Goal: Task Accomplishment & Management: Use online tool/utility

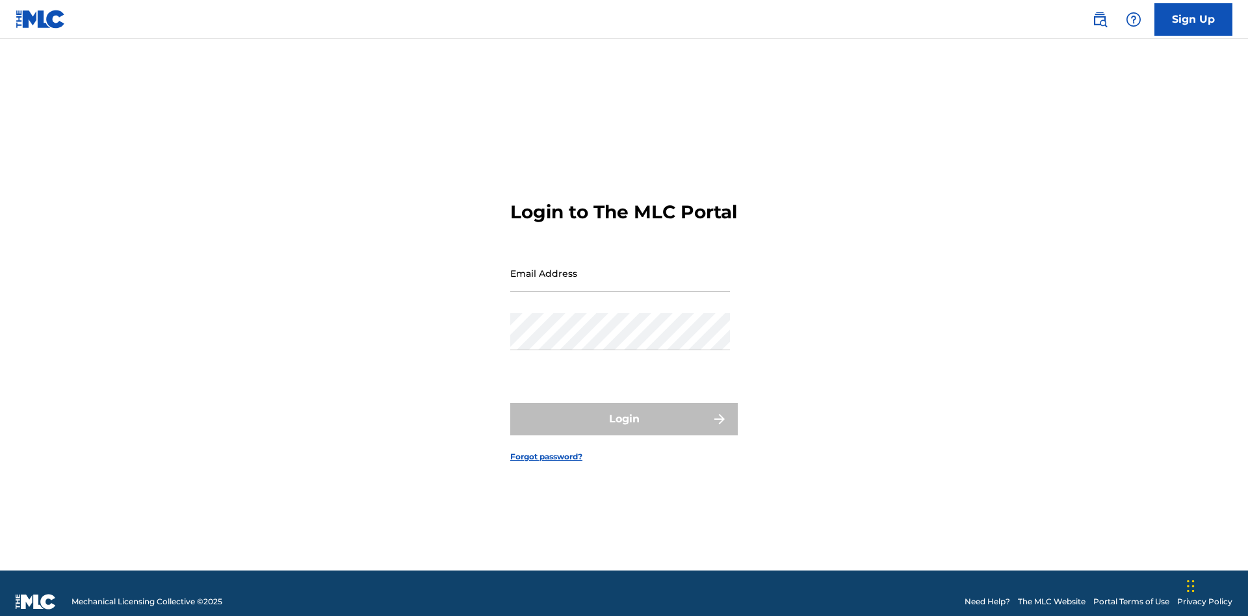
scroll to position [17, 0]
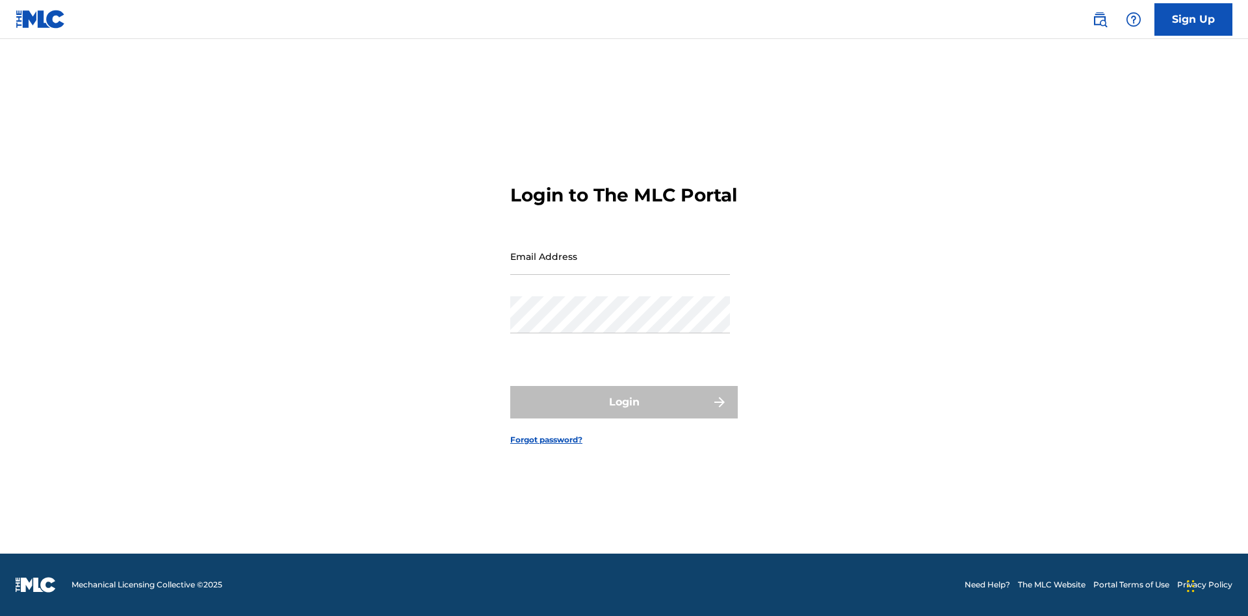
click at [620, 267] on input "Email Address" at bounding box center [620, 256] width 220 height 37
type input "[EMAIL_ADDRESS][DOMAIN_NAME]"
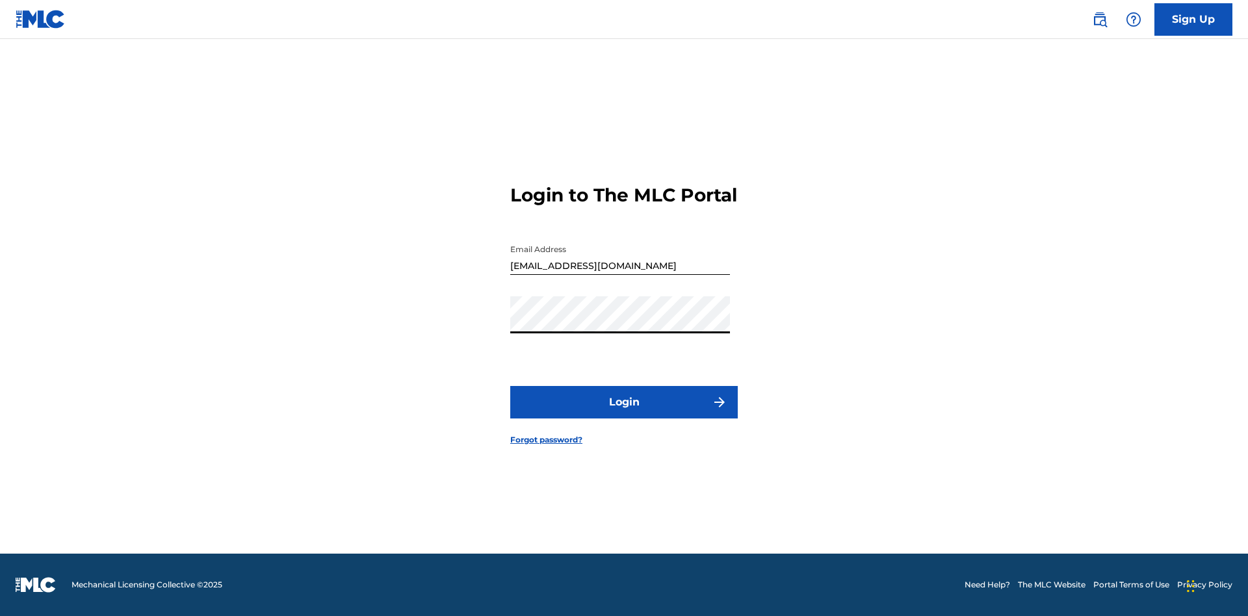
click at [624, 414] on button "Login" at bounding box center [624, 402] width 228 height 33
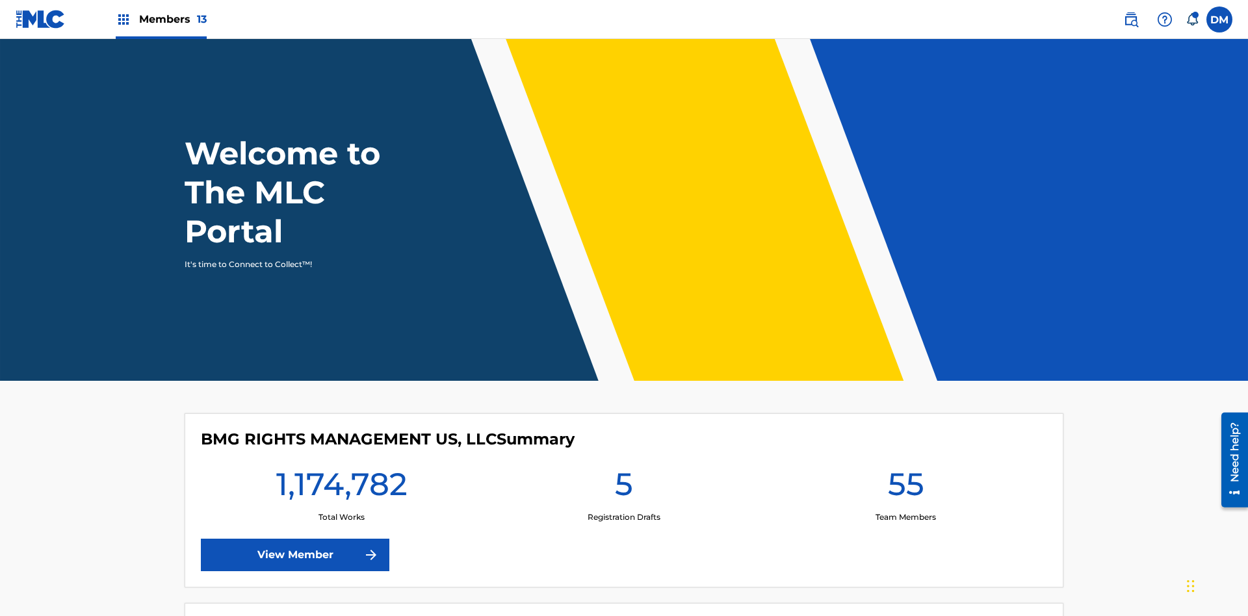
click at [161, 19] on span "Members 13" at bounding box center [173, 19] width 68 height 15
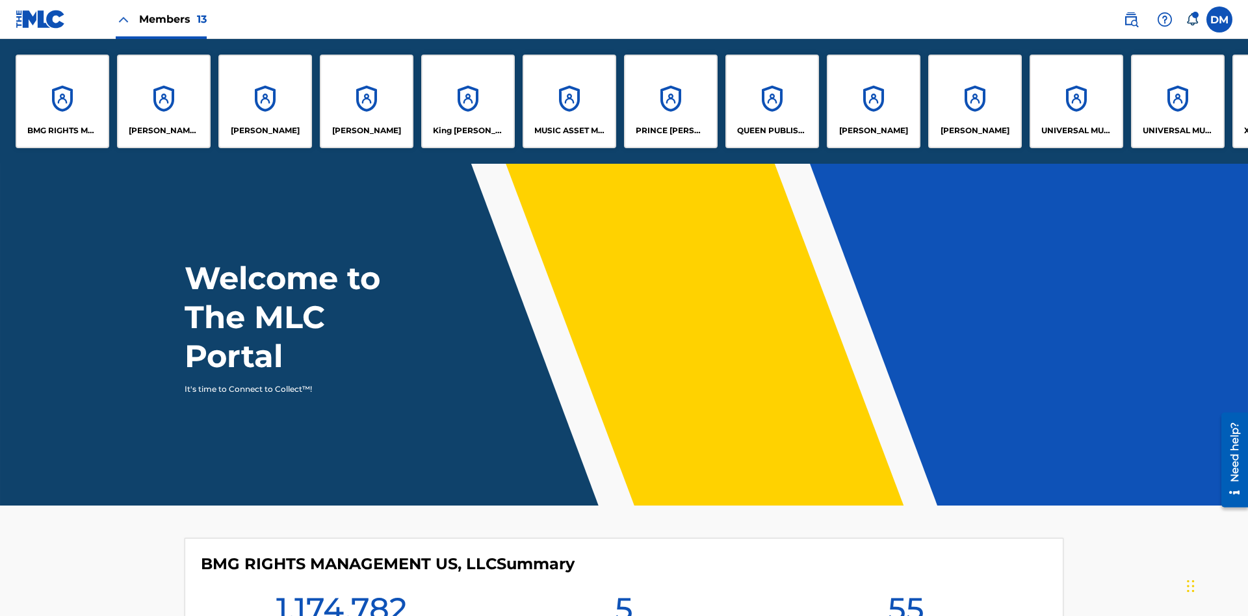
click at [467, 131] on p "King [PERSON_NAME]" at bounding box center [468, 131] width 71 height 12
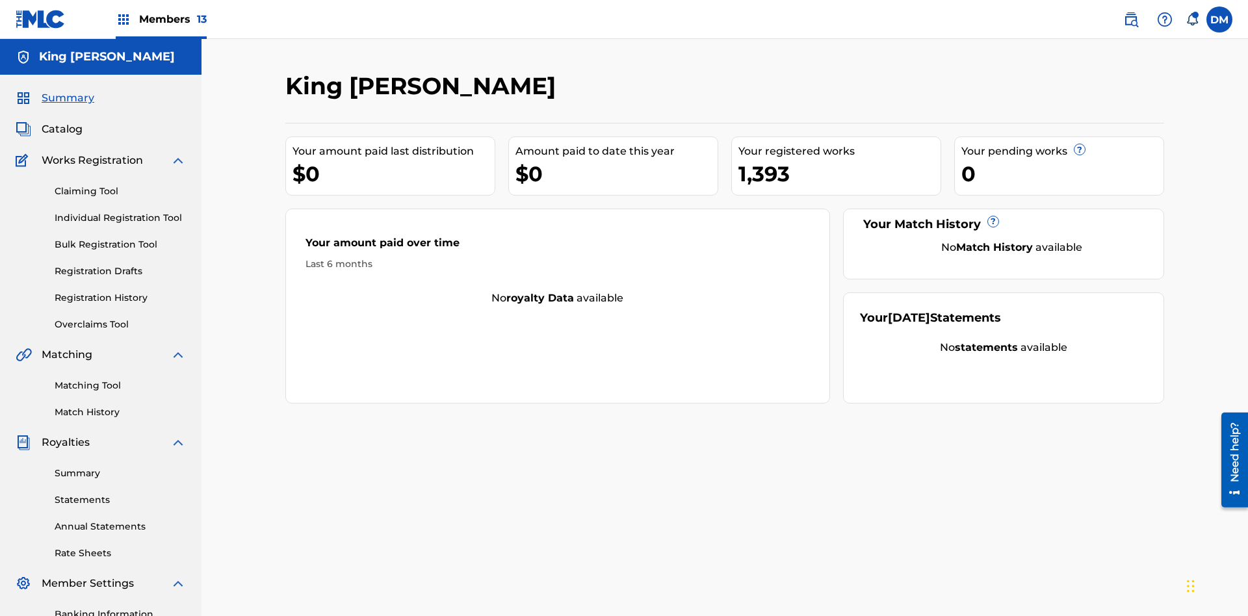
click at [120, 185] on link "Claiming Tool" at bounding box center [120, 192] width 131 height 14
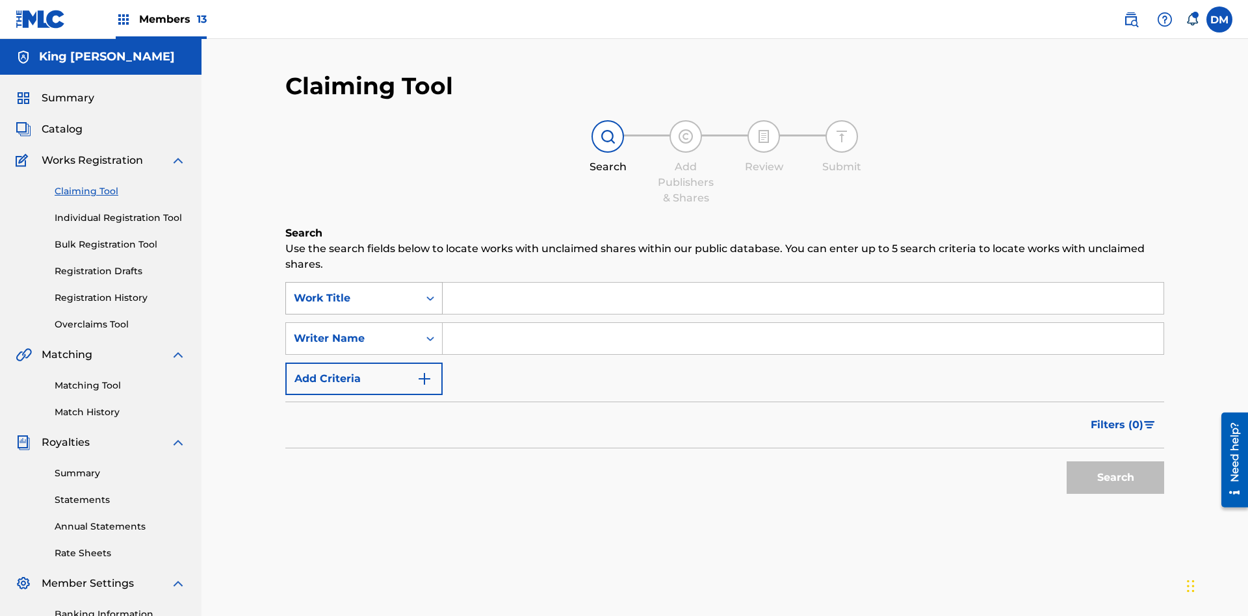
click at [352, 291] on div "Work Title" at bounding box center [352, 299] width 117 height 16
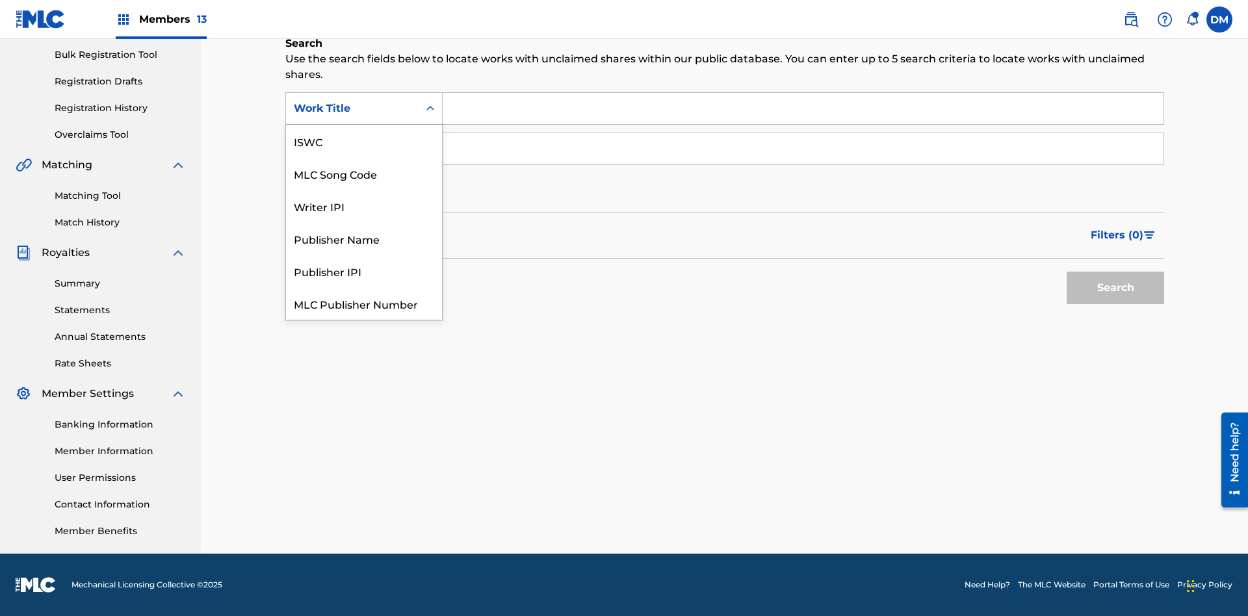
scroll to position [33, 0]
click at [364, 125] on div "ISWC" at bounding box center [364, 108] width 156 height 33
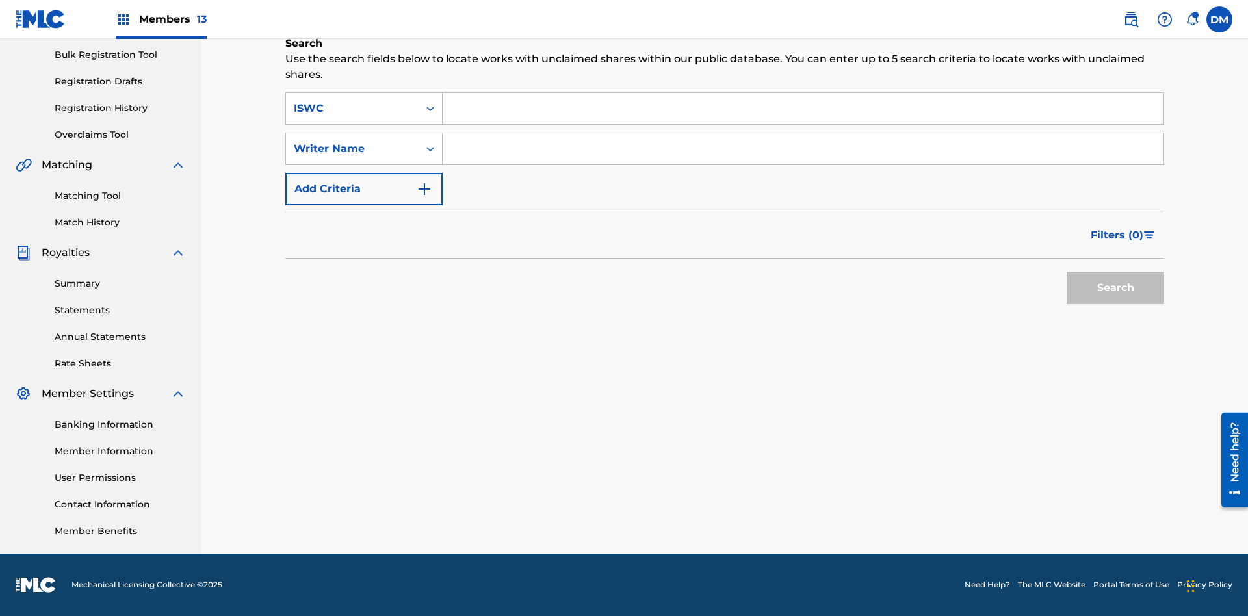
scroll to position [0, 0]
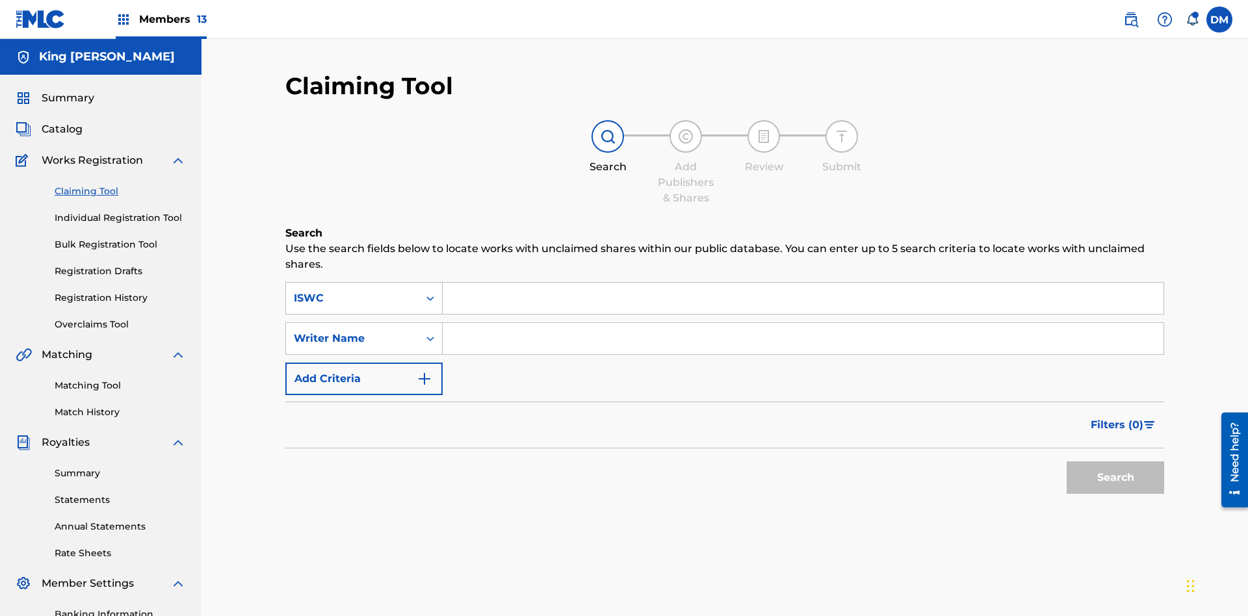
click at [803, 283] on input "Search Form" at bounding box center [803, 298] width 721 height 31
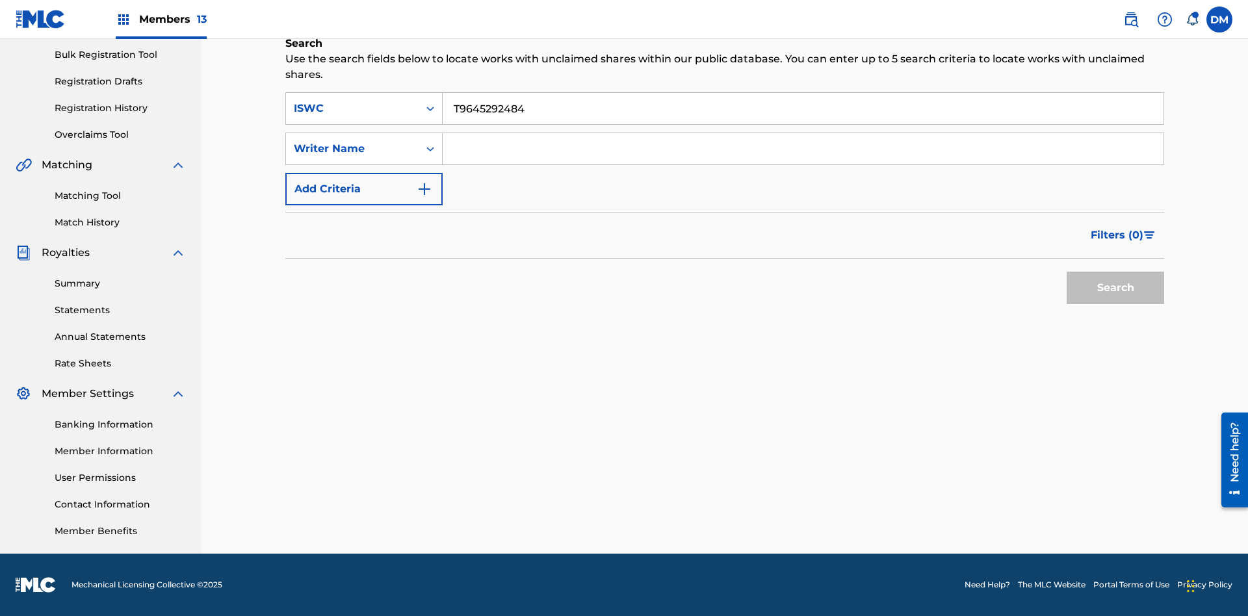
type input "T9645292484"
click at [1116, 288] on button "Search" at bounding box center [1116, 288] width 98 height 33
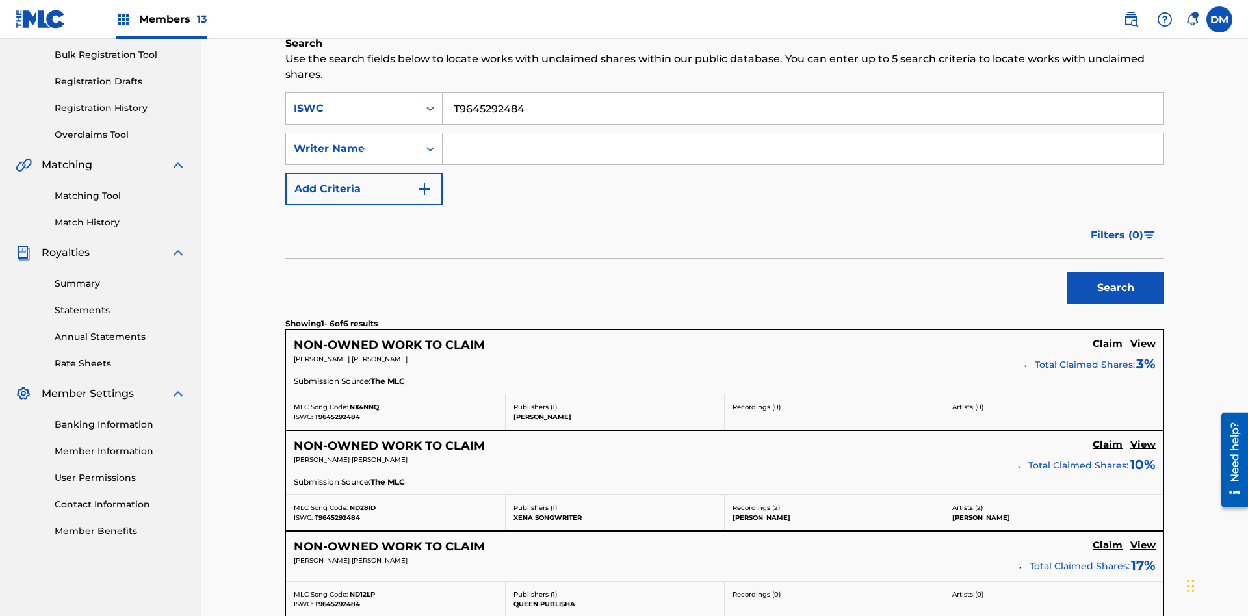
click at [803, 94] on input "T9645292484" at bounding box center [803, 108] width 721 height 31
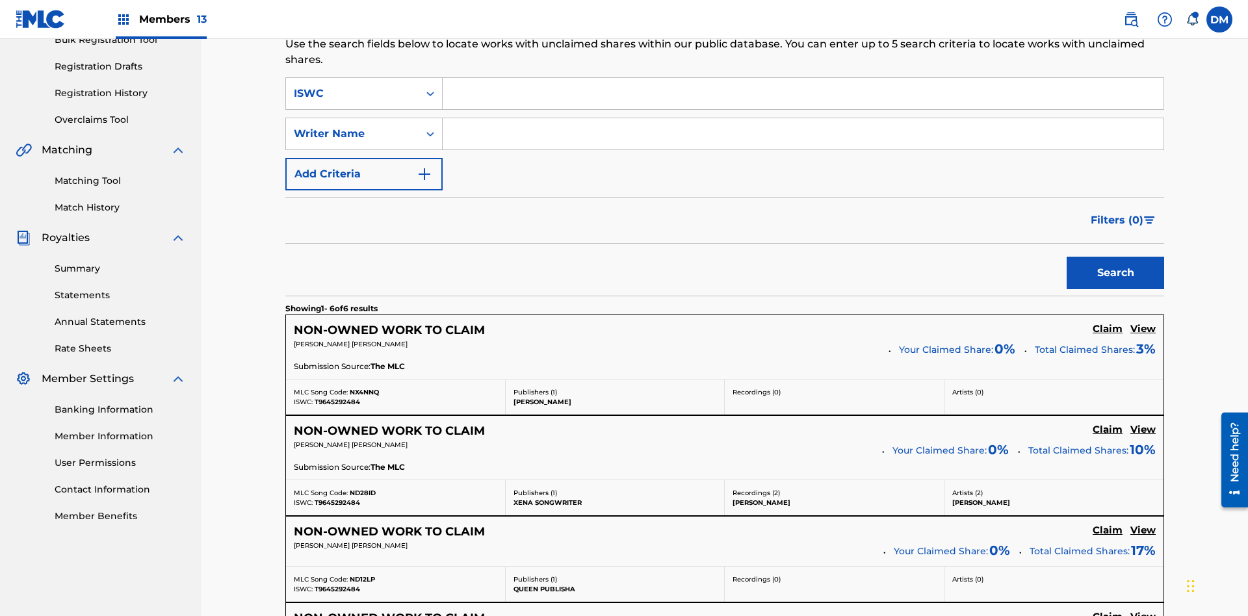
click at [803, 118] on input "Search Form" at bounding box center [803, 133] width 721 height 31
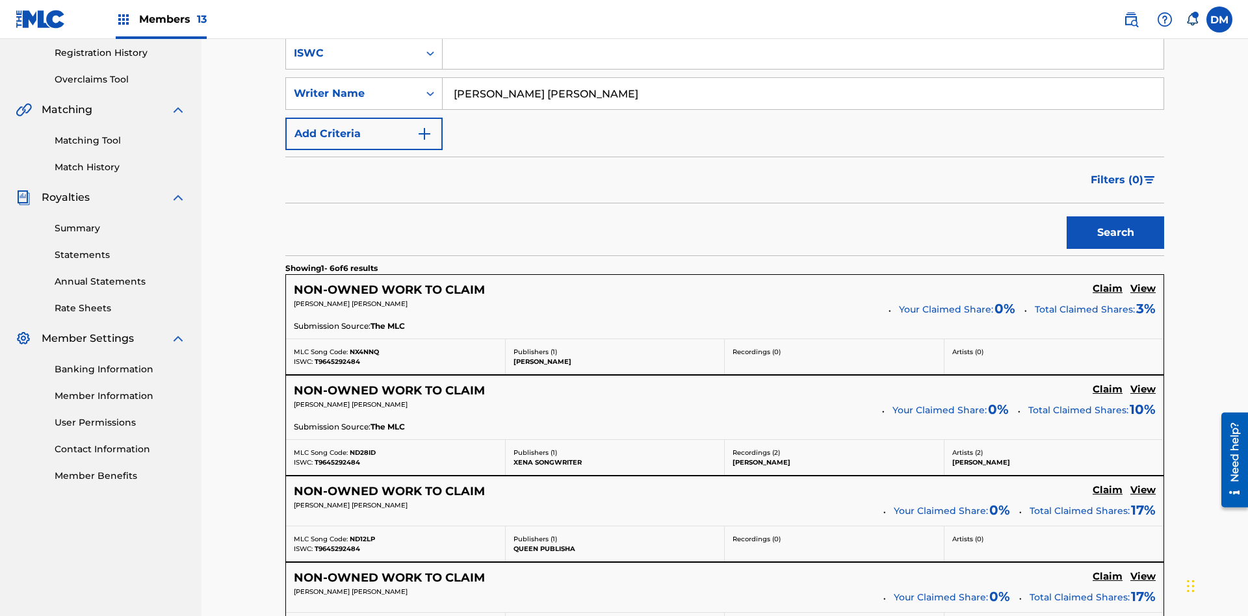
type input "[PERSON_NAME] [PERSON_NAME]"
click at [1116, 217] on button "Search" at bounding box center [1116, 233] width 98 height 33
click at [803, 94] on input "[PERSON_NAME] [PERSON_NAME]" at bounding box center [803, 93] width 721 height 31
click at [352, 61] on div "ISWC" at bounding box center [352, 54] width 117 height 16
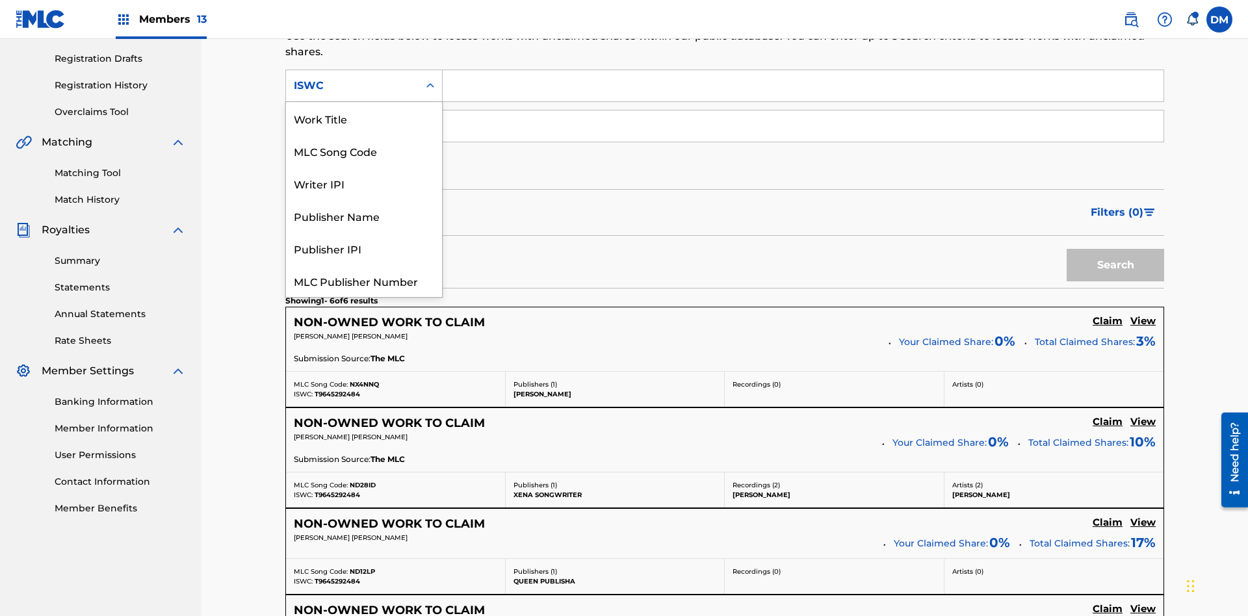
scroll to position [33, 0]
click at [364, 102] on div "Work Title" at bounding box center [364, 86] width 156 height 33
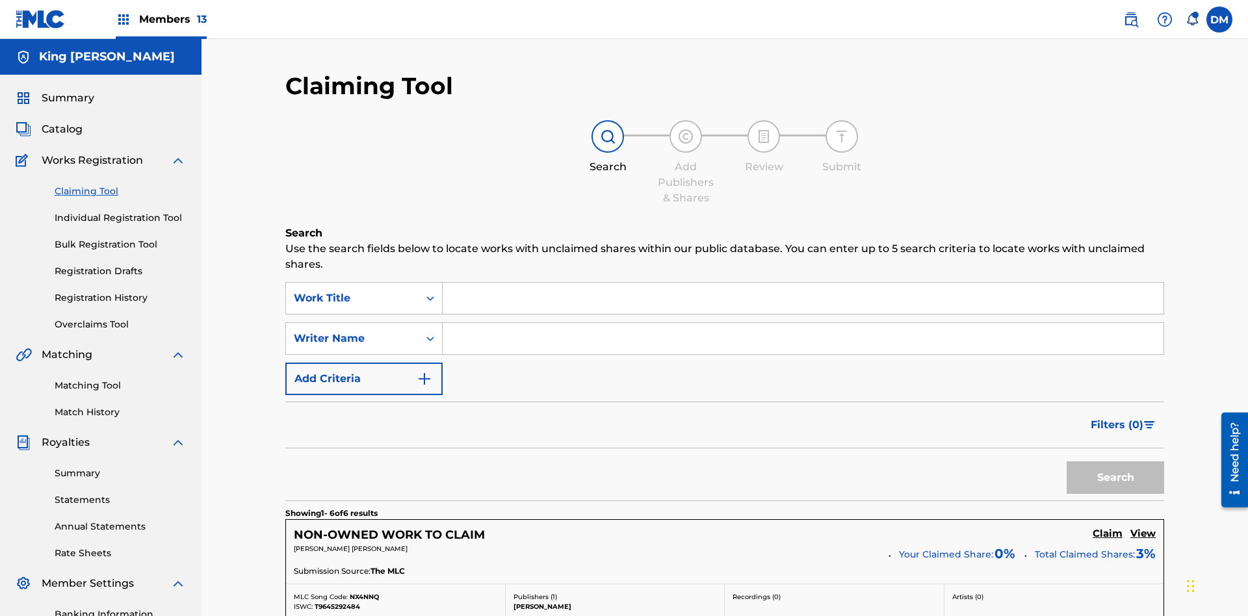
click at [803, 283] on input "Search Form" at bounding box center [803, 298] width 721 height 31
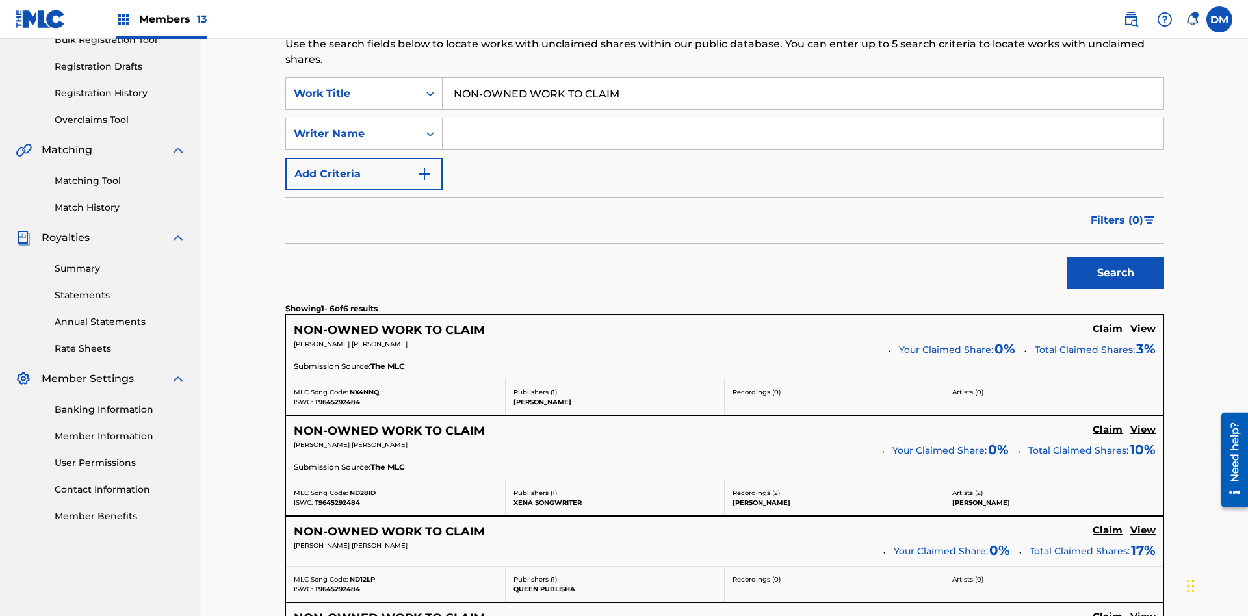
type input "NON-OWNED WORK TO CLAIM"
click at [1116, 257] on button "Search" at bounding box center [1116, 273] width 98 height 33
click at [803, 94] on input "NON-OWNED WORK TO CLAIM" at bounding box center [803, 93] width 721 height 31
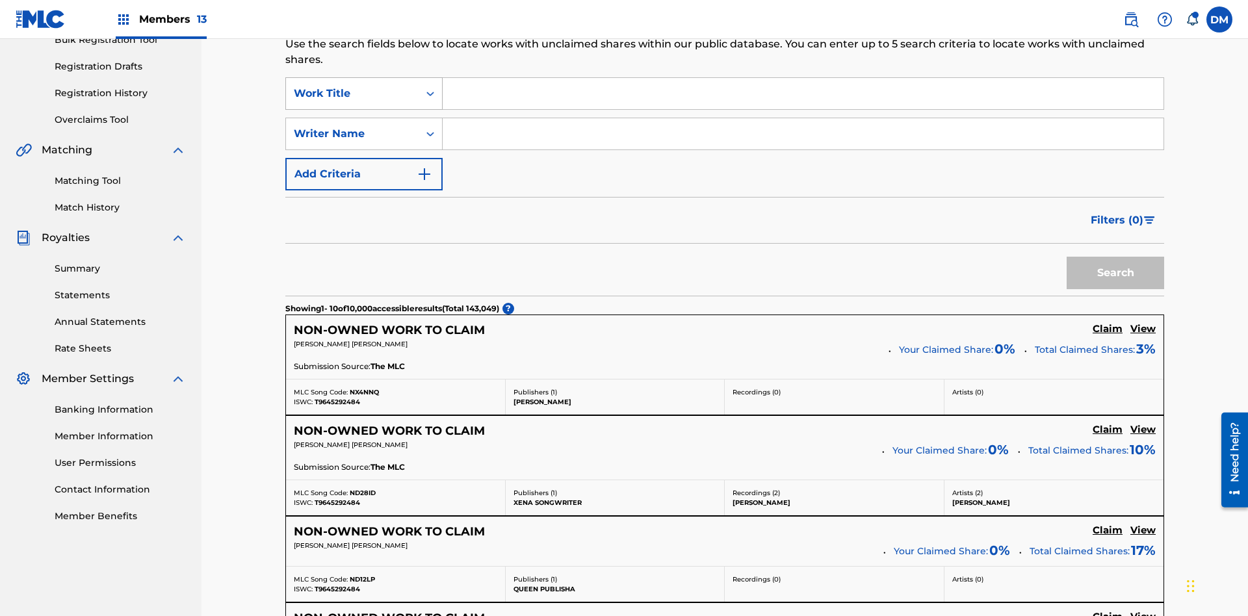
click at [352, 86] on div "Work Title" at bounding box center [352, 94] width 117 height 16
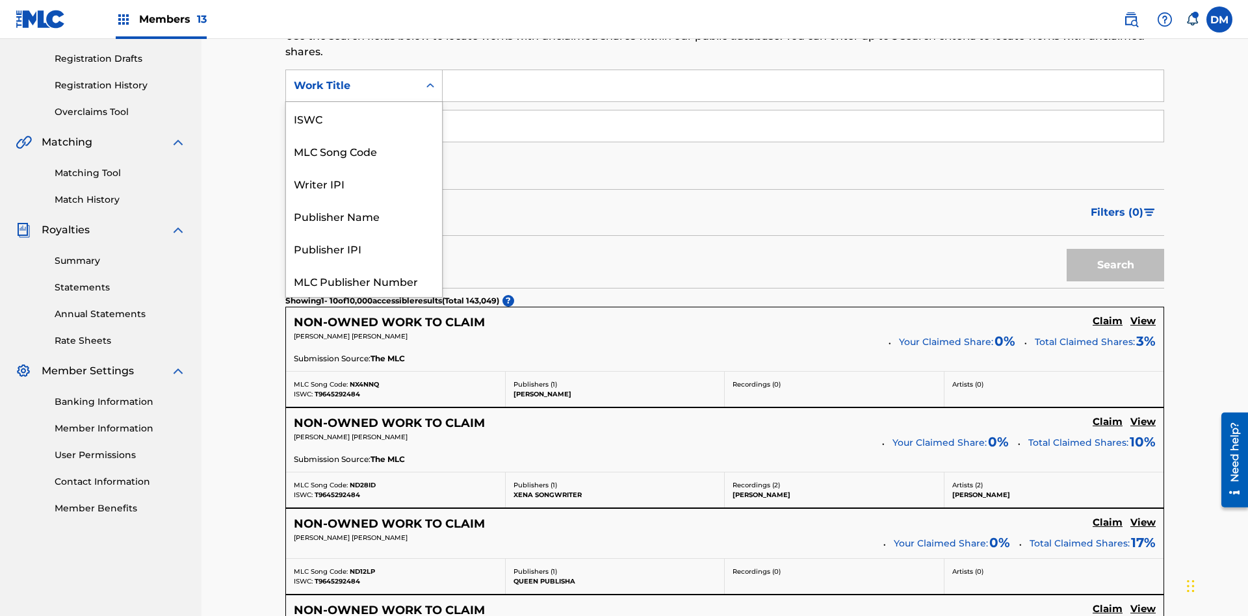
scroll to position [33, 0]
click at [364, 118] on div "MLC Song Code" at bounding box center [364, 118] width 156 height 33
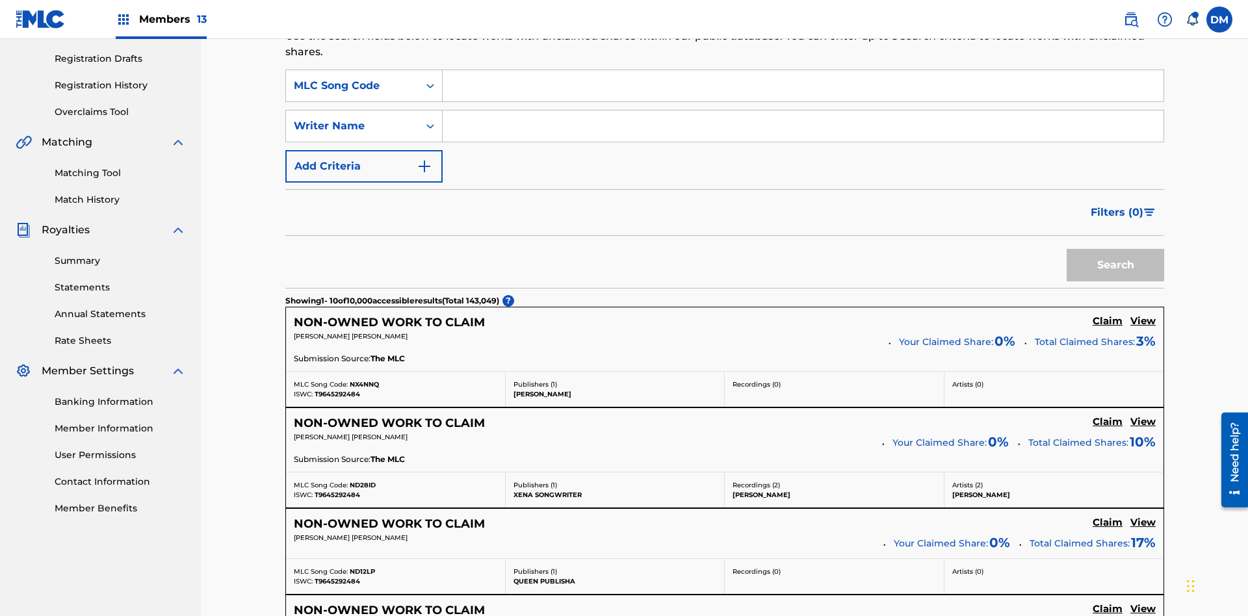
click at [803, 94] on input "Search Form" at bounding box center [803, 85] width 721 height 31
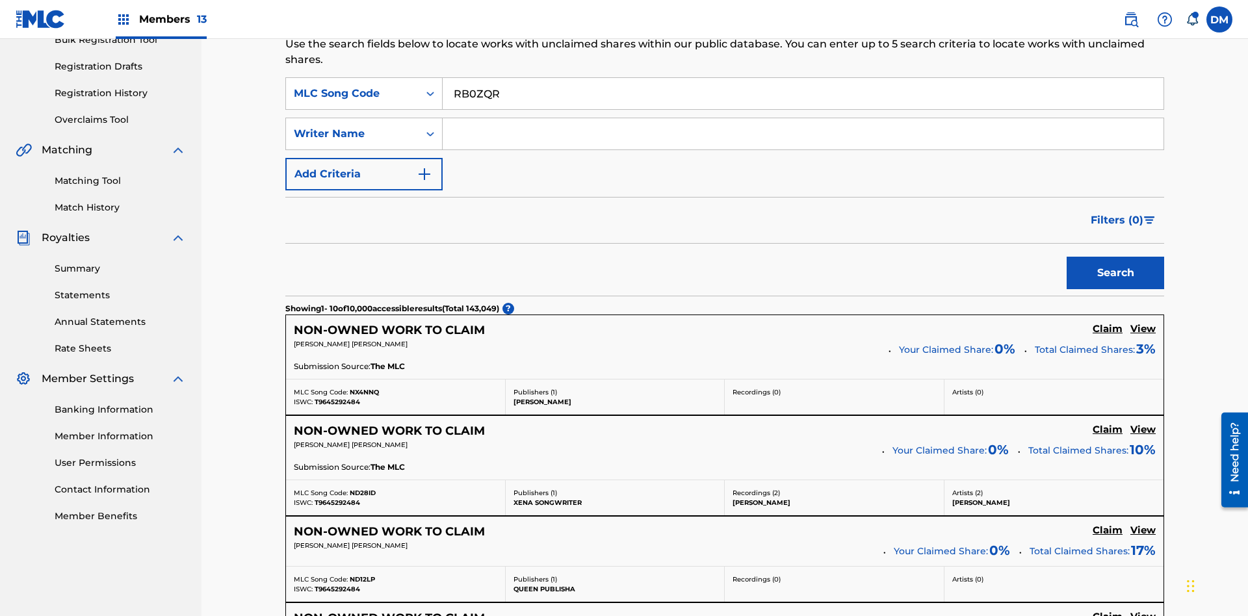
type input "RB0ZQR"
click at [1116, 257] on button "Search" at bounding box center [1116, 273] width 98 height 33
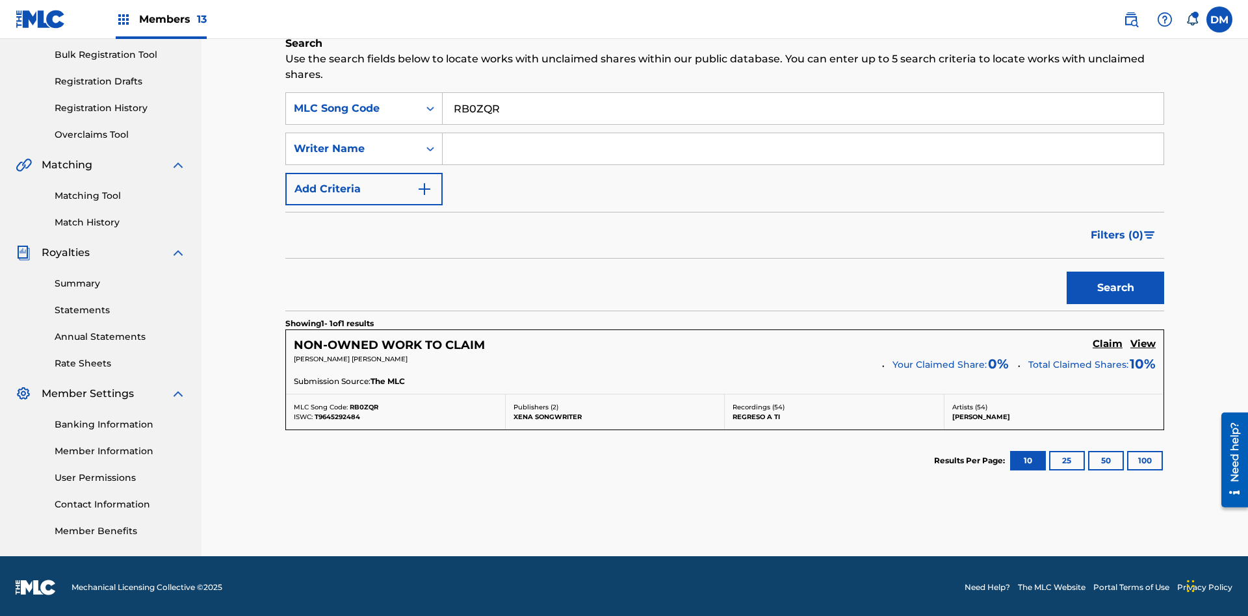
scroll to position [192, 0]
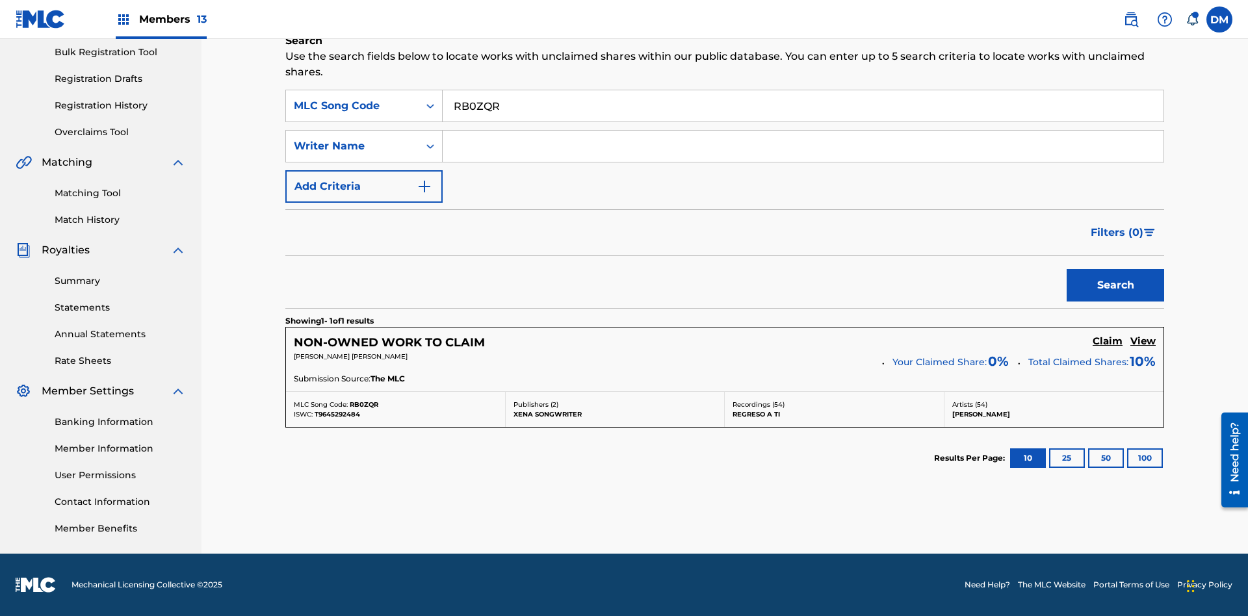
click at [803, 106] on input "RB0ZQR" at bounding box center [803, 105] width 721 height 31
click at [352, 106] on div "MLC Song Code" at bounding box center [352, 106] width 117 height 16
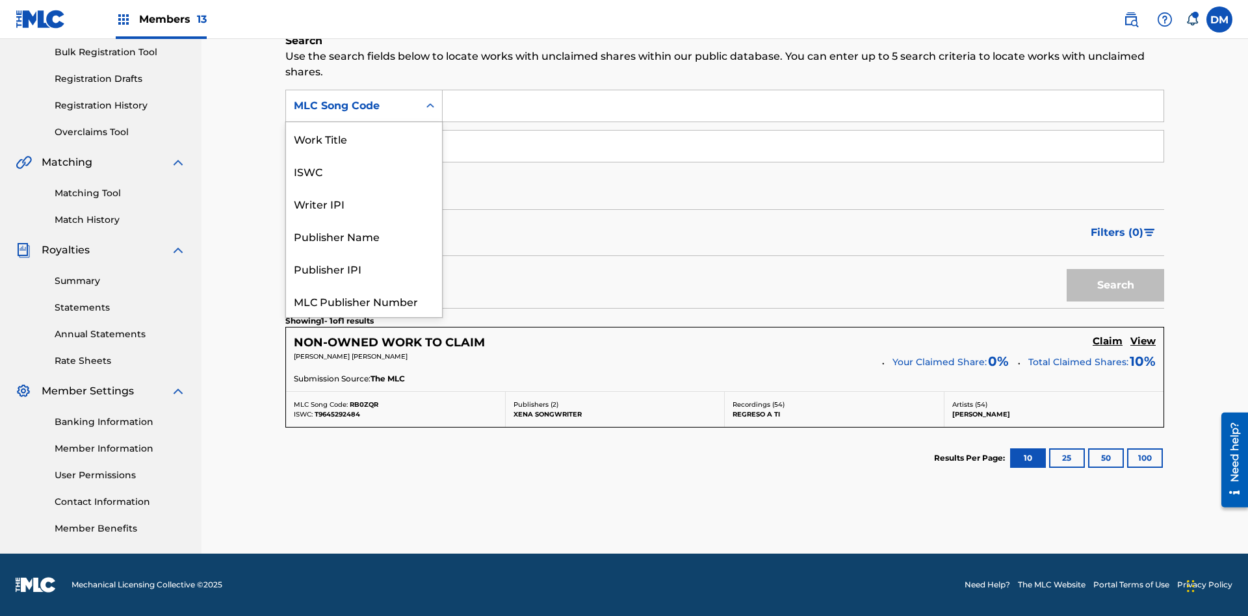
scroll to position [33, 0]
click at [364, 171] on div "Writer IPI" at bounding box center [364, 171] width 156 height 33
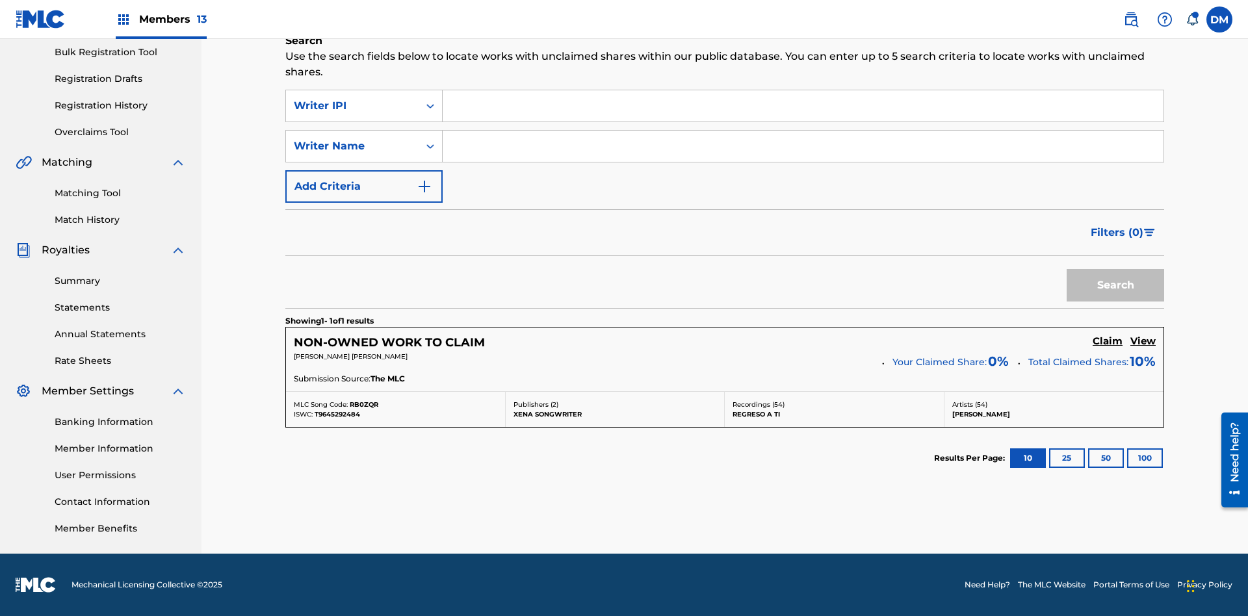
click at [803, 106] on input "Search Form" at bounding box center [803, 105] width 721 height 31
type input "00369275519"
click at [1116, 285] on button "Search" at bounding box center [1116, 285] width 98 height 33
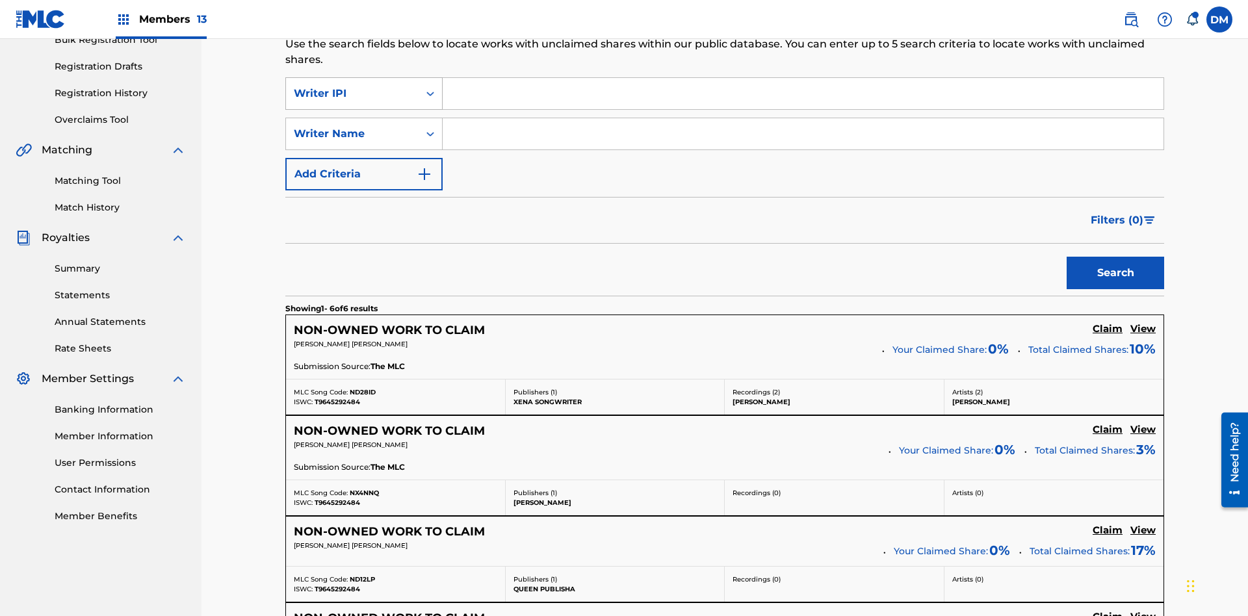
click at [352, 86] on div "Writer IPI" at bounding box center [352, 94] width 117 height 16
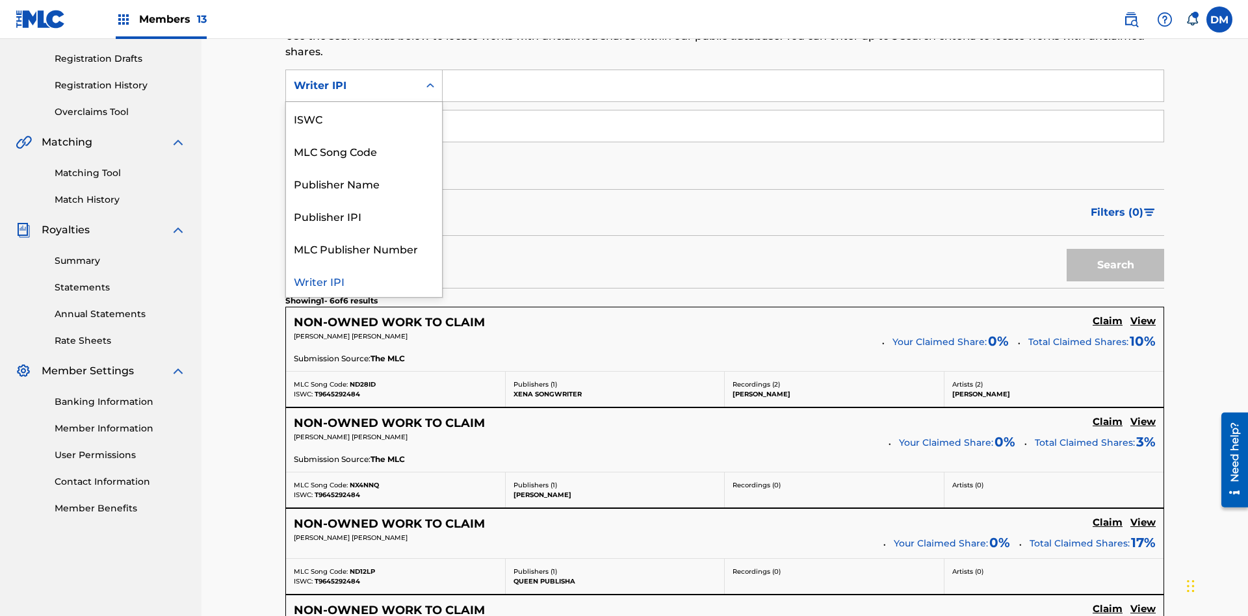
click at [364, 183] on div "Publisher Name" at bounding box center [364, 183] width 156 height 33
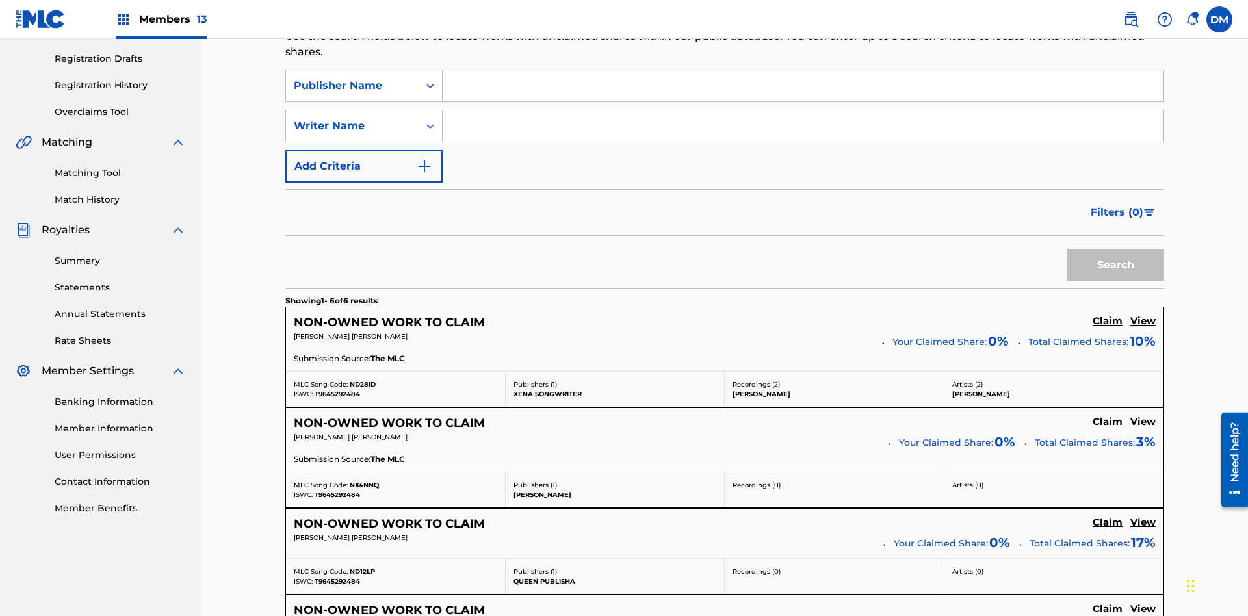
click at [803, 94] on input "Search Form" at bounding box center [803, 85] width 721 height 31
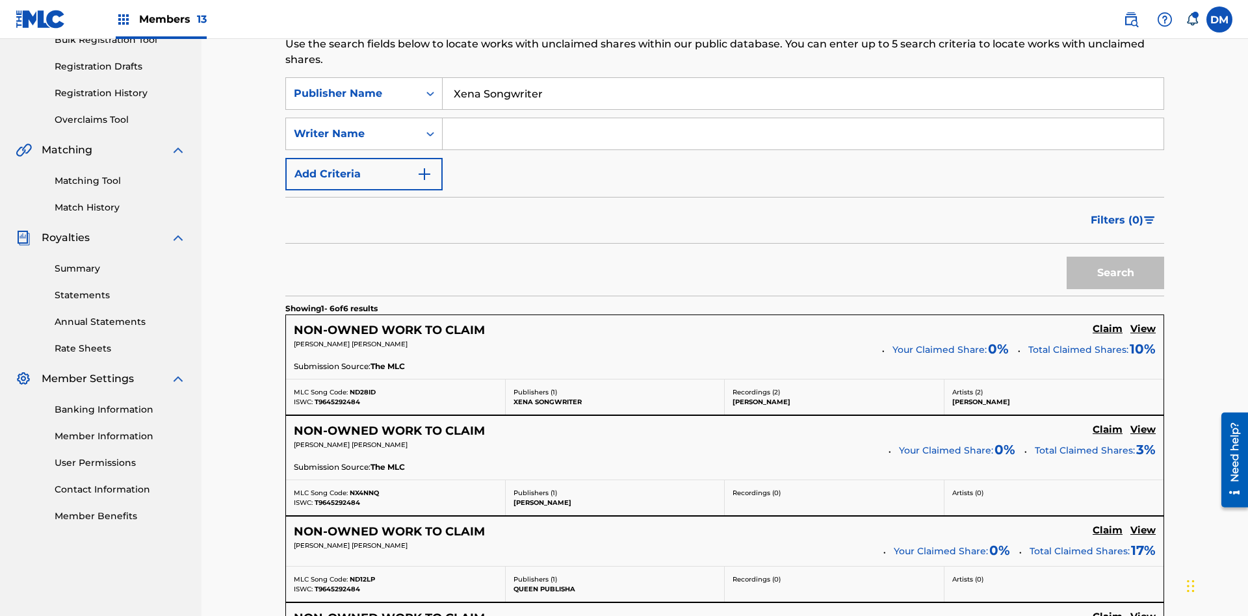
type input "Xena Songwriter"
click at [1116, 257] on button "Search" at bounding box center [1116, 273] width 98 height 33
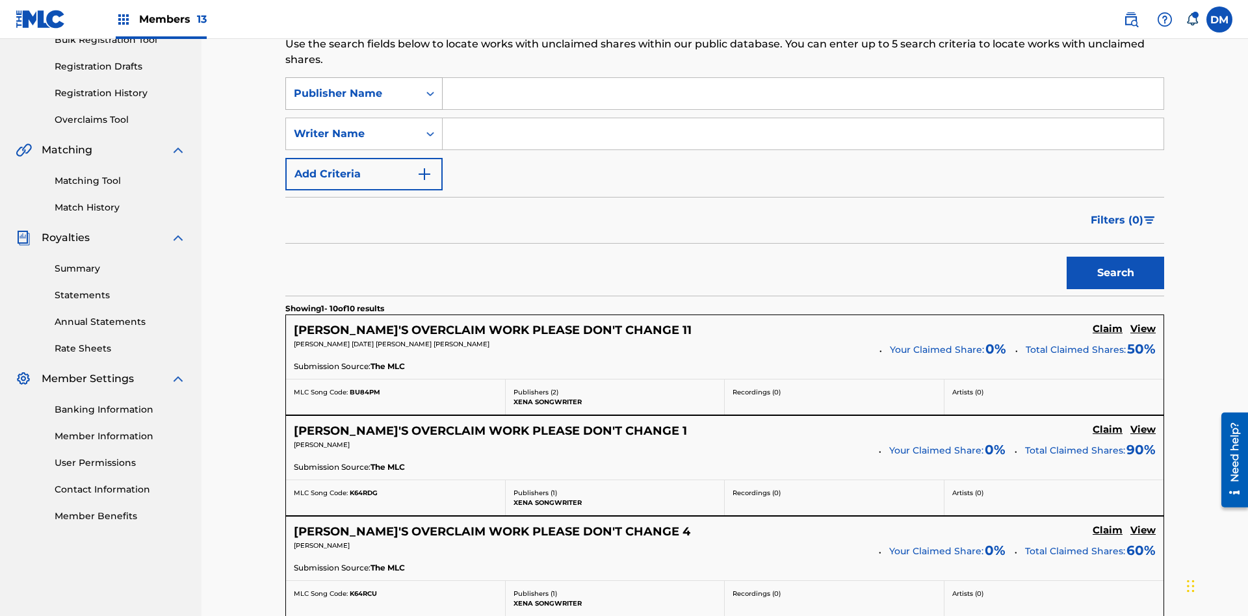
click at [352, 86] on div "Publisher Name" at bounding box center [352, 94] width 117 height 16
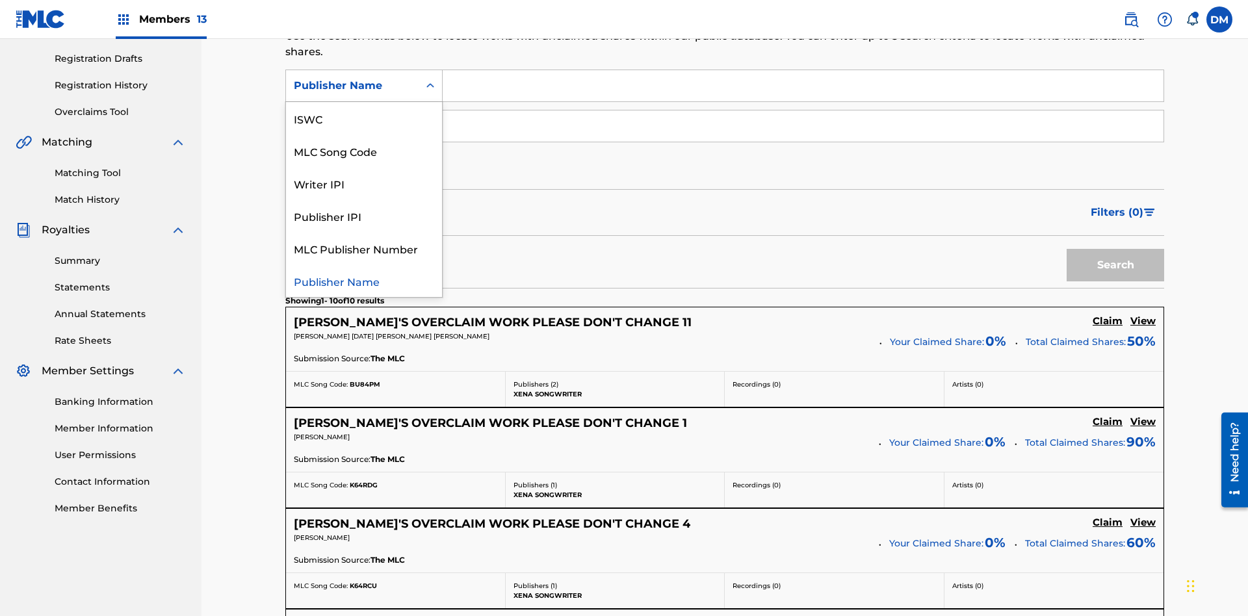
click at [364, 216] on div "Publisher IPI" at bounding box center [364, 216] width 156 height 33
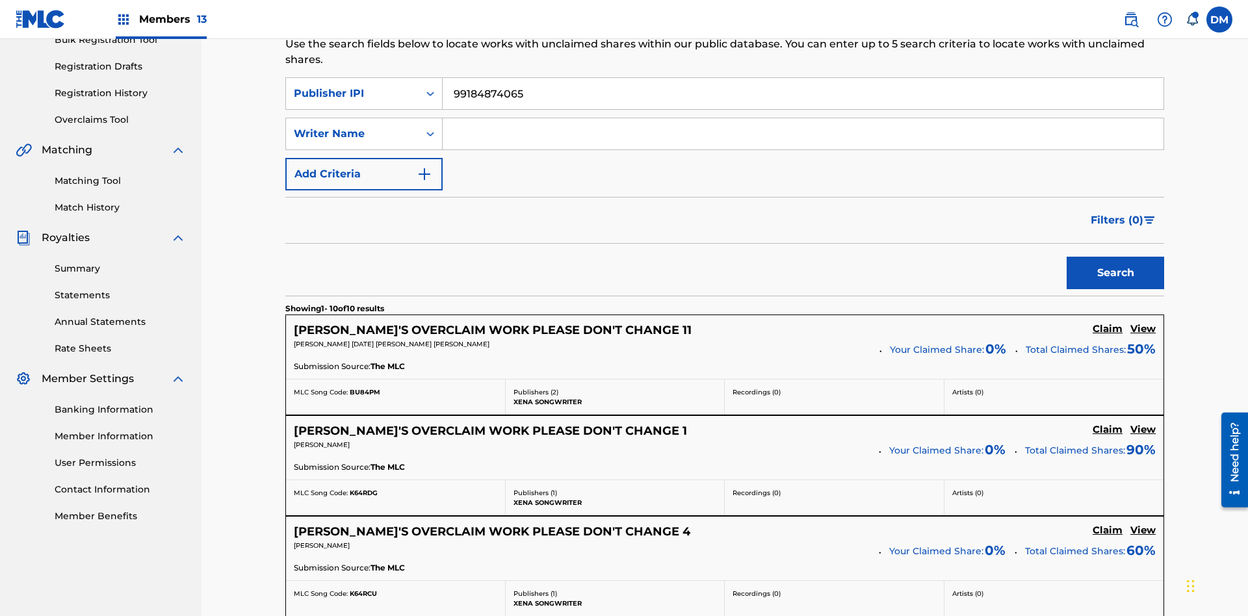
type input "99184874065"
click at [1116, 257] on button "Search" at bounding box center [1116, 273] width 98 height 33
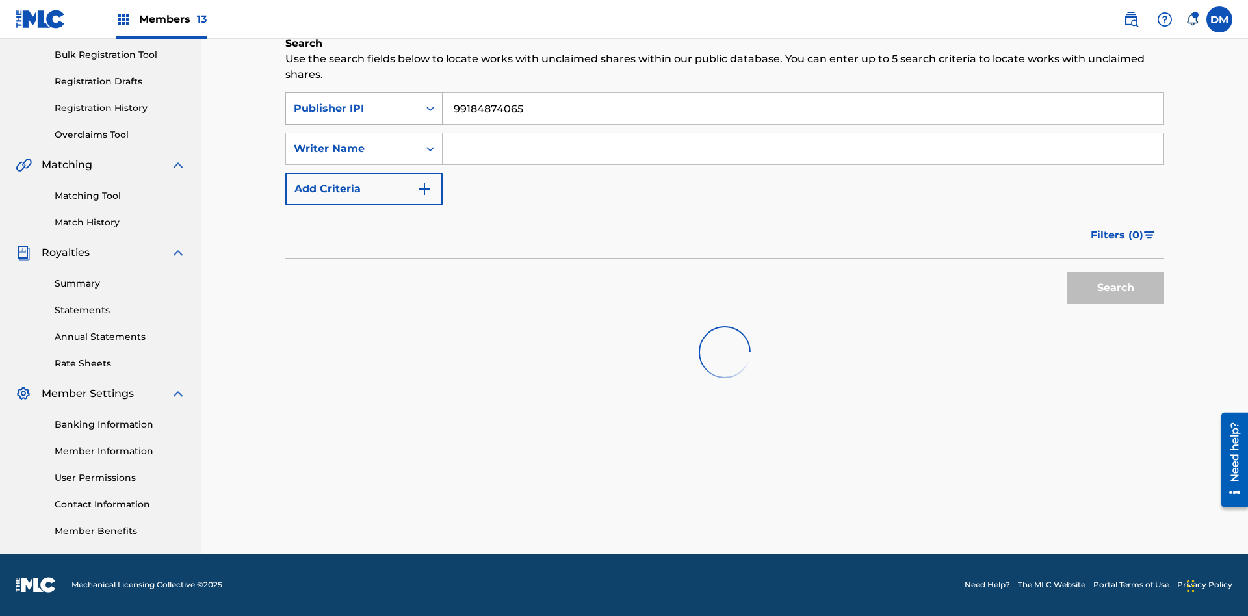
click at [803, 94] on input "99184874065" at bounding box center [803, 108] width 721 height 31
click at [352, 101] on div "Publisher IPI" at bounding box center [352, 109] width 117 height 16
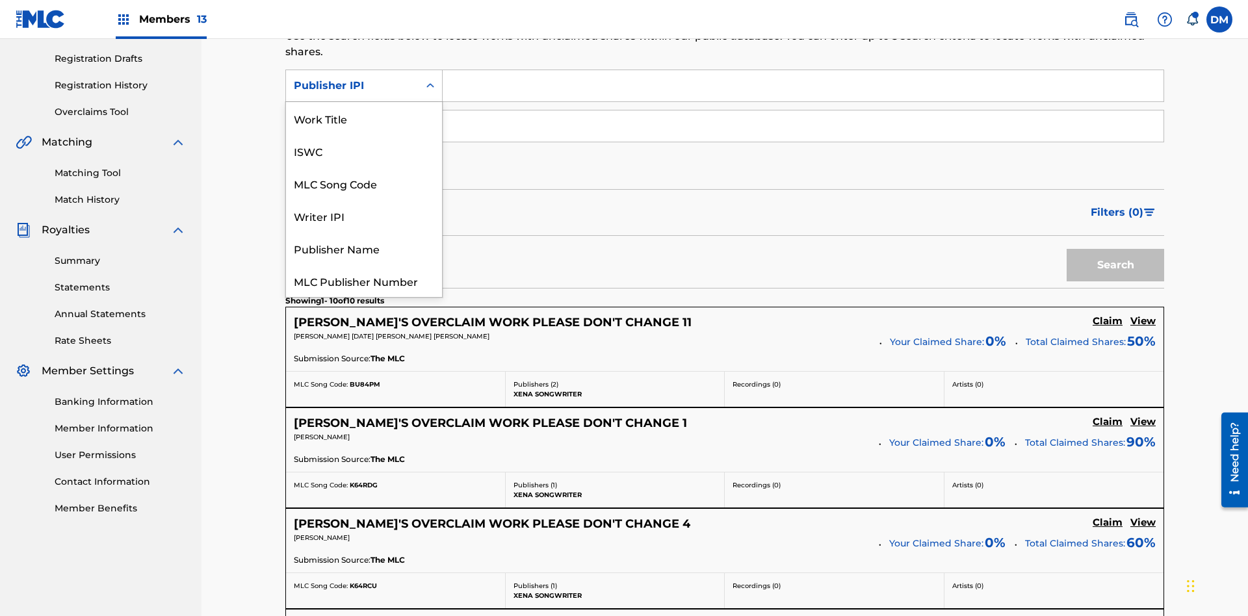
click at [364, 265] on div "MLC Publisher Number" at bounding box center [364, 281] width 156 height 33
click at [1116, 249] on button "Search" at bounding box center [1116, 265] width 98 height 33
click at [364, 150] on button "Add Criteria" at bounding box center [363, 166] width 157 height 33
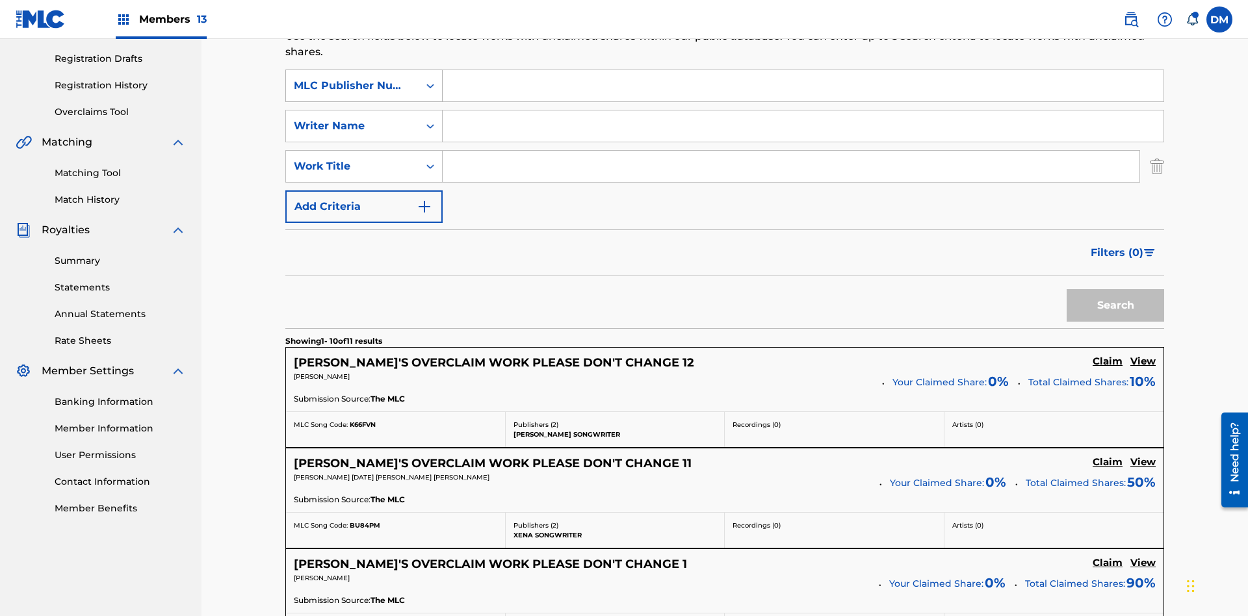
click at [364, 191] on button "Add Criteria" at bounding box center [363, 207] width 157 height 33
click at [352, 86] on div "MLC Publisher Number" at bounding box center [352, 86] width 117 height 16
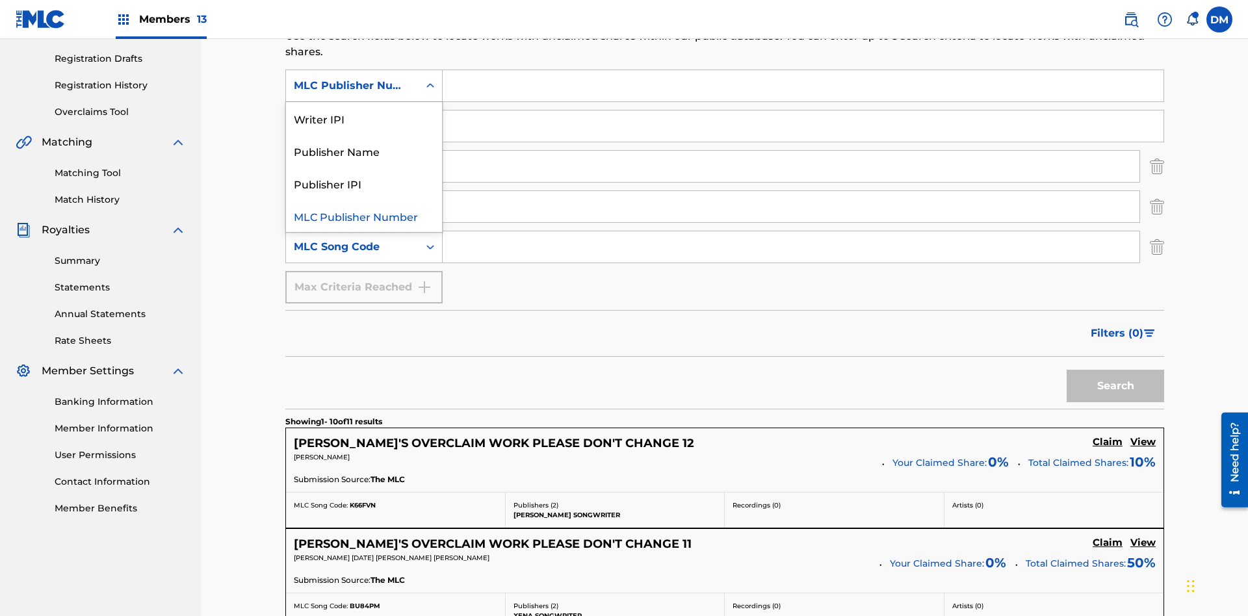
click at [364, 151] on div "Publisher Name" at bounding box center [364, 151] width 156 height 33
click at [352, 118] on div "Writer Name" at bounding box center [352, 126] width 117 height 16
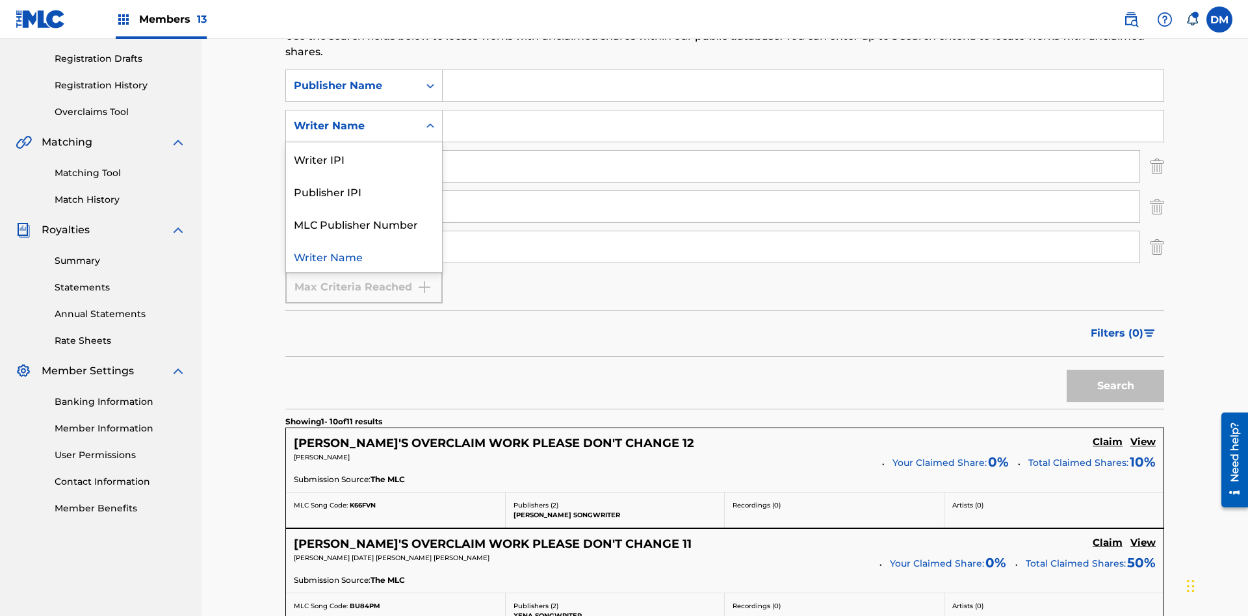
click at [364, 175] on div "Publisher IPI" at bounding box center [364, 191] width 156 height 33
click at [803, 94] on input "Search Form" at bounding box center [803, 85] width 721 height 31
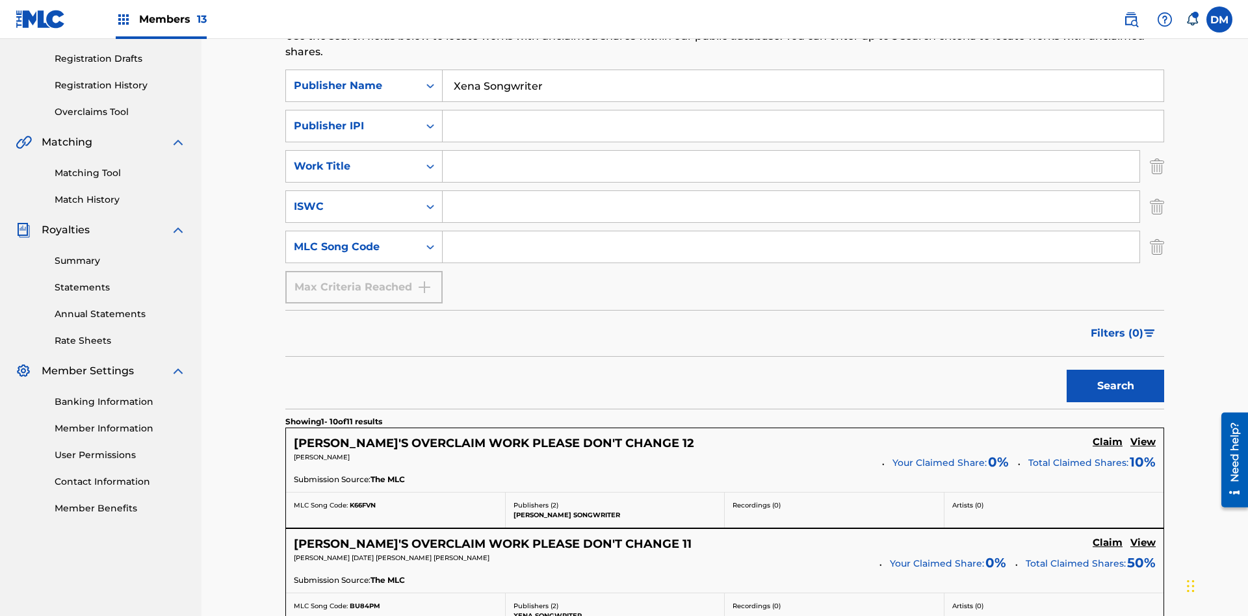
type input "Xena Songwriter"
click at [803, 111] on input "Search Form" at bounding box center [803, 126] width 721 height 31
type input "99184874065"
click at [791, 151] on input "Search Form" at bounding box center [791, 166] width 697 height 31
click at [791, 191] on input "Search Form" at bounding box center [791, 206] width 697 height 31
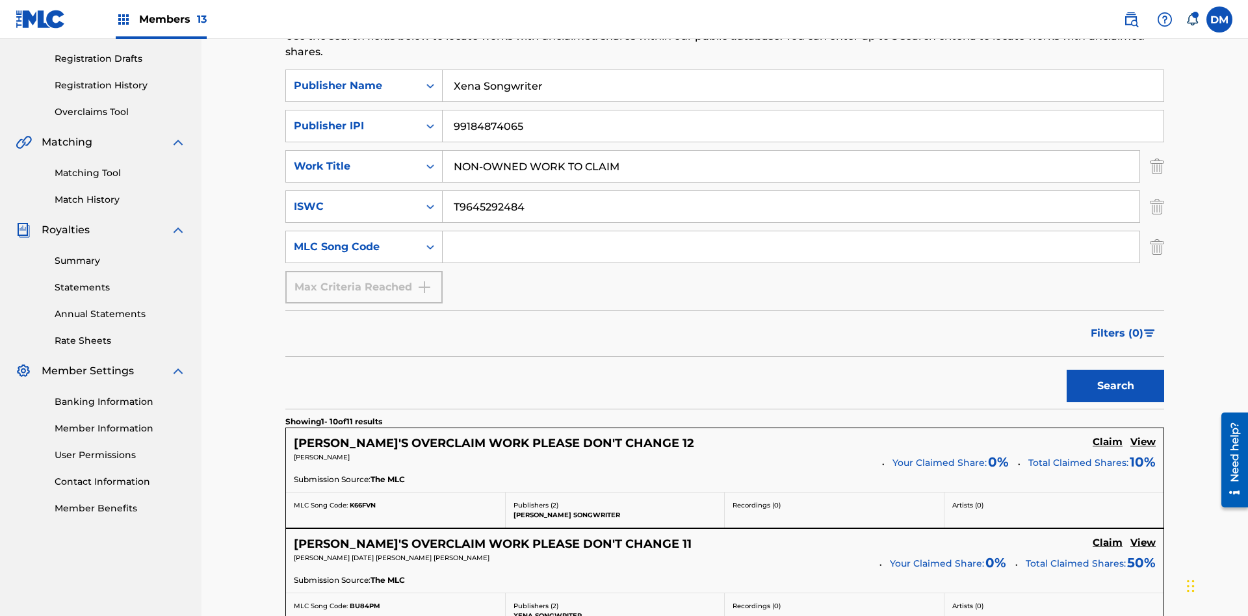
click at [791, 231] on input "Search Form" at bounding box center [791, 246] width 697 height 31
type input "RB0ZQR"
click at [1116, 370] on button "Search" at bounding box center [1116, 386] width 98 height 33
click at [1157, 150] on img "Search Form" at bounding box center [1157, 166] width 14 height 33
click at [1157, 191] on img "Search Form" at bounding box center [1157, 207] width 14 height 33
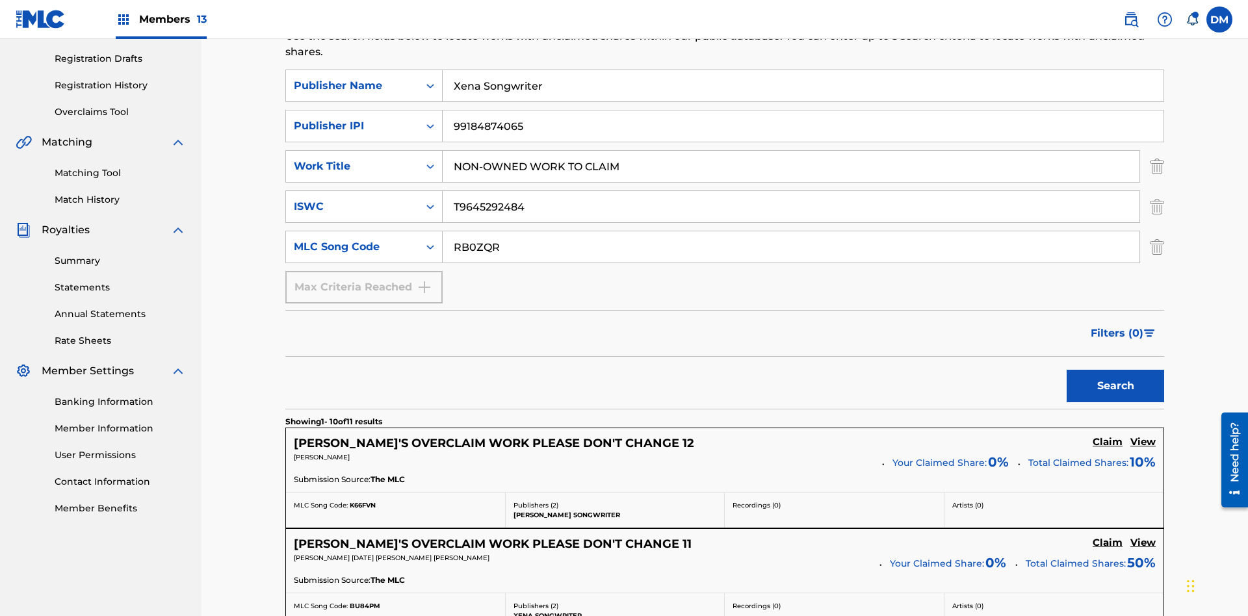
click at [791, 231] on input "RB0ZQR" at bounding box center [791, 246] width 697 height 31
click at [803, 94] on input "Xena Songwriter" at bounding box center [803, 85] width 721 height 31
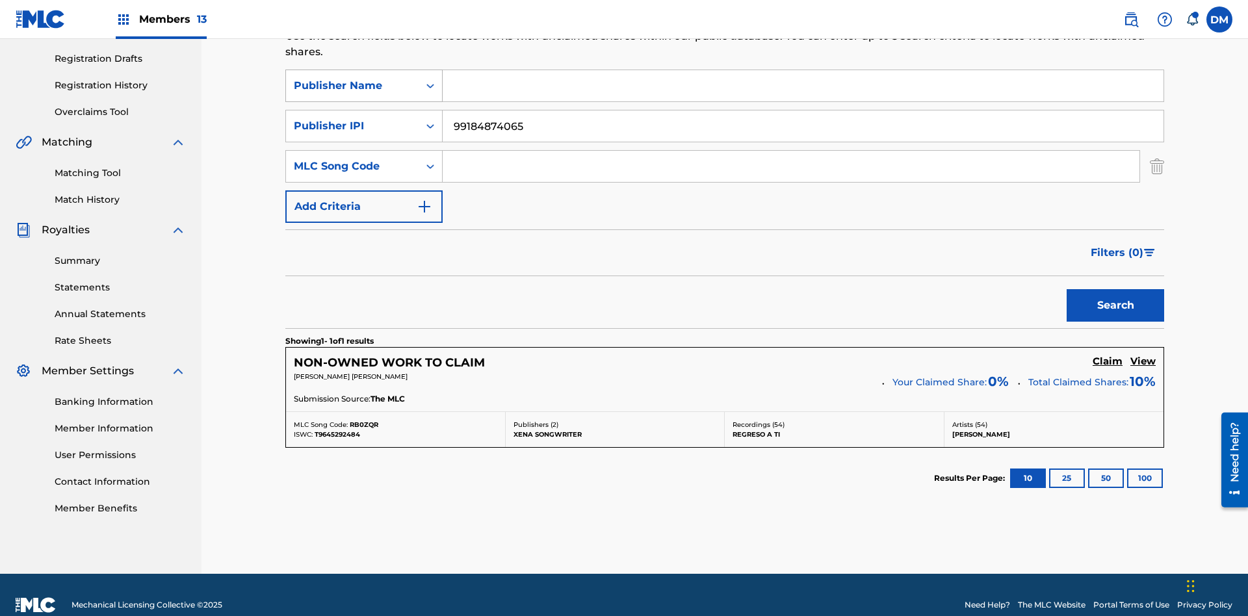
click at [803, 111] on input "99184874065" at bounding box center [803, 126] width 721 height 31
click at [352, 86] on div "Publisher Name" at bounding box center [352, 86] width 117 height 16
click at [352, 118] on div "Publisher IPI" at bounding box center [352, 126] width 117 height 16
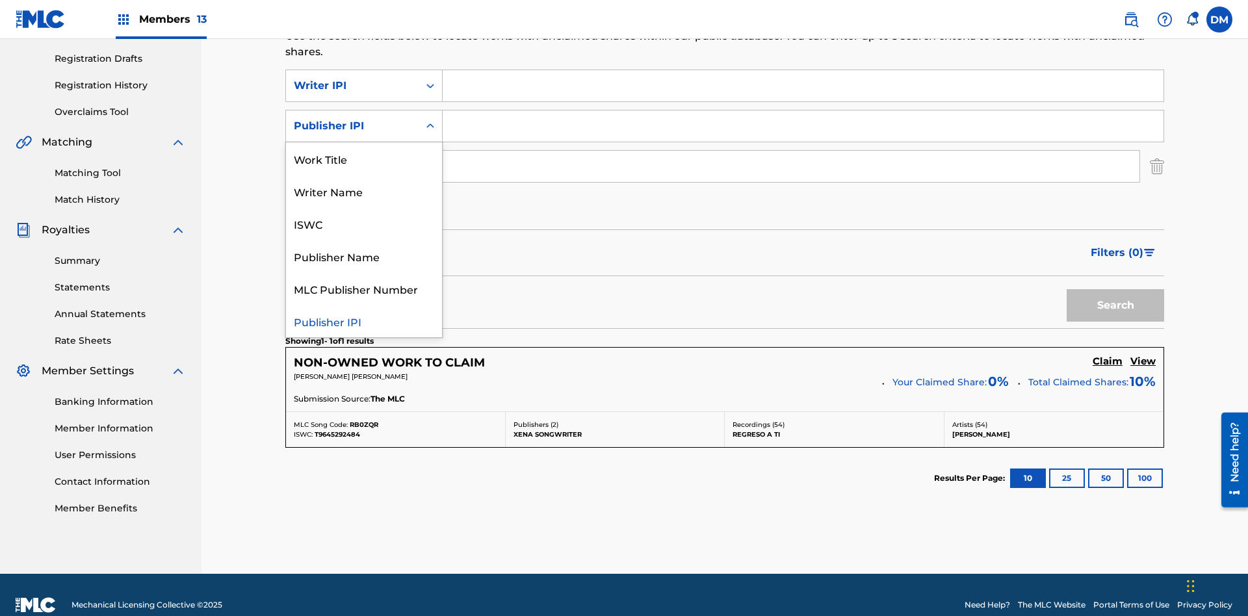
click at [364, 272] on div "MLC Publisher Number" at bounding box center [364, 288] width 156 height 33
click at [352, 159] on div "MLC Song Code" at bounding box center [352, 167] width 117 height 16
